Goal: Information Seeking & Learning: Understand process/instructions

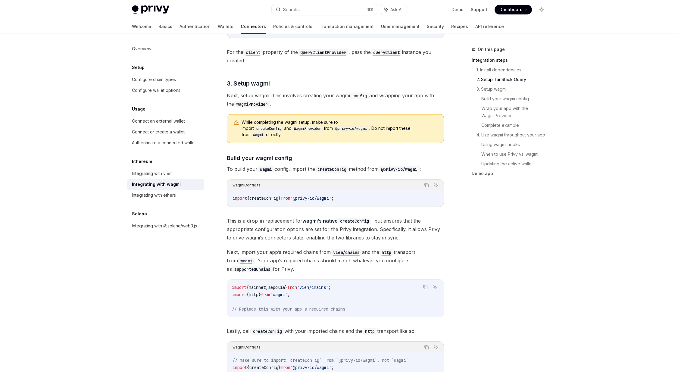
scroll to position [423, 0]
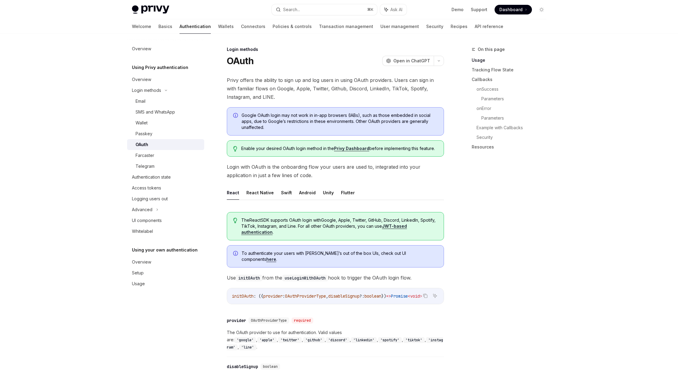
scroll to position [61, 0]
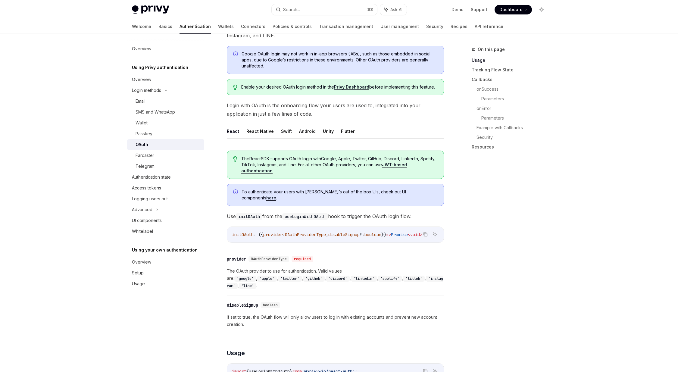
click at [256, 131] on button "React Native" at bounding box center [259, 131] width 27 height 14
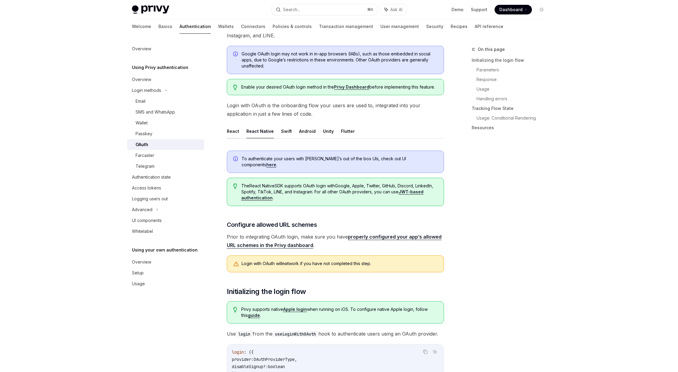
click at [231, 130] on button "React" at bounding box center [233, 131] width 12 height 14
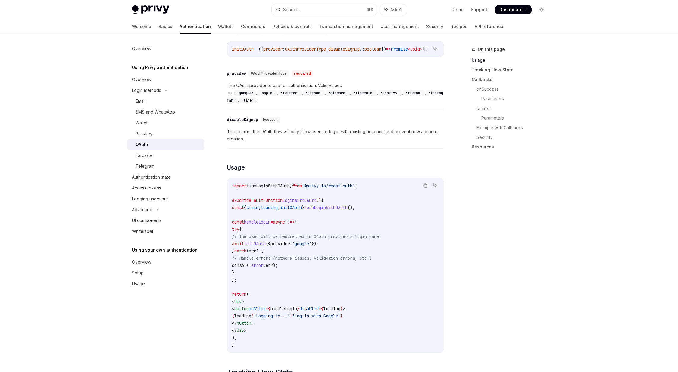
scroll to position [261, 0]
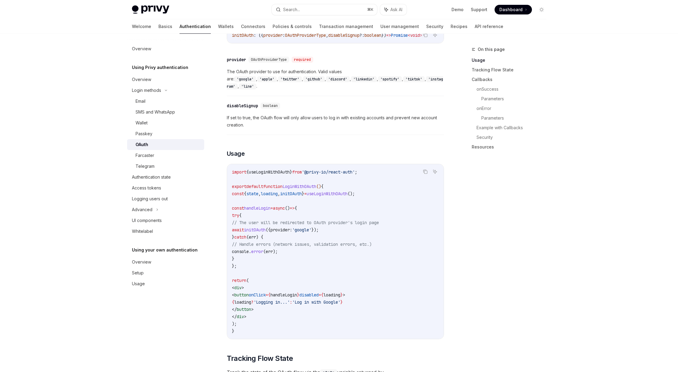
click at [266, 227] on span "initOAuth" at bounding box center [255, 229] width 22 height 5
click at [260, 169] on span "useLoginWithOAuth" at bounding box center [269, 171] width 41 height 5
copy span "useLoginWithOAuth"
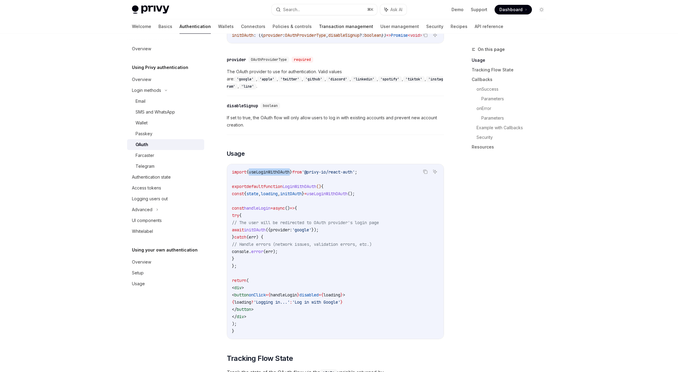
click at [319, 29] on link "Transaction management" at bounding box center [346, 26] width 54 height 14
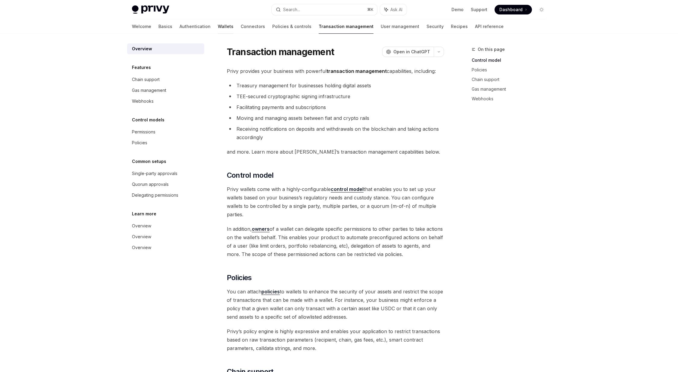
click at [218, 24] on link "Wallets" at bounding box center [226, 26] width 16 height 14
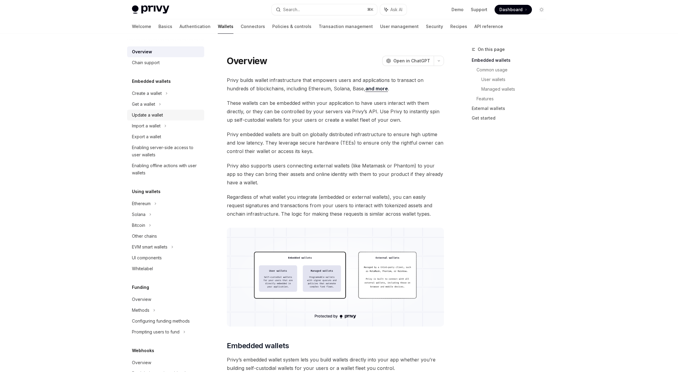
scroll to position [149, 0]
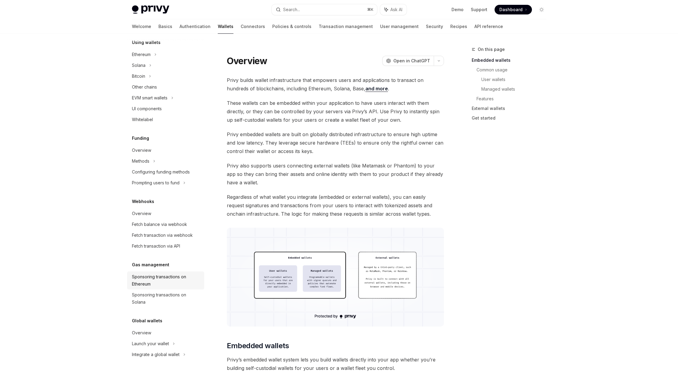
click at [140, 274] on div "Sponsoring transactions on Ethereum" at bounding box center [166, 280] width 69 height 14
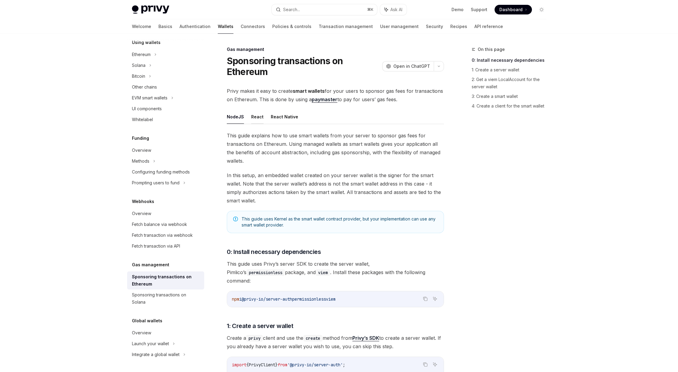
click at [255, 120] on button "React" at bounding box center [257, 117] width 12 height 14
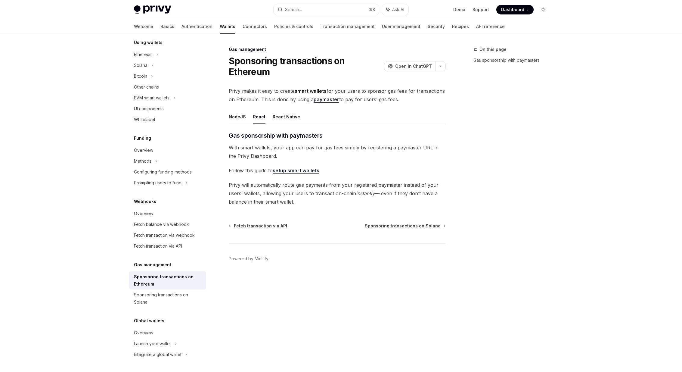
click at [291, 173] on link "setup smart wallets" at bounding box center [296, 170] width 47 height 6
type textarea "*"
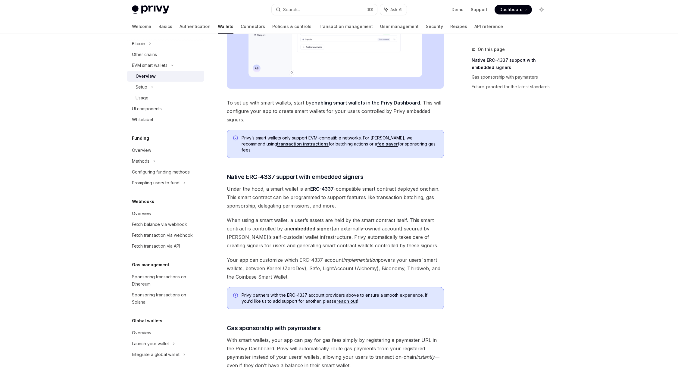
scroll to position [331, 0]
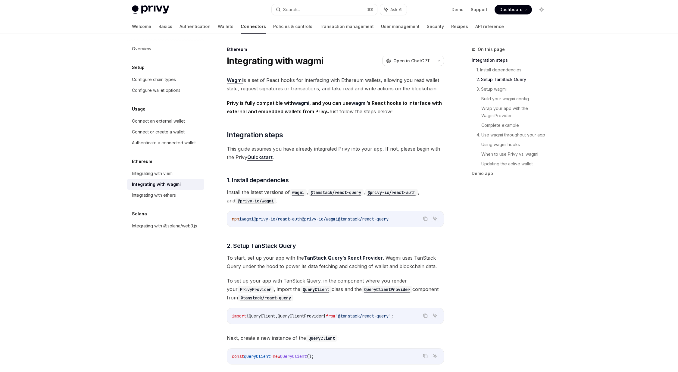
scroll to position [423, 0]
